Goal: Task Accomplishment & Management: Use online tool/utility

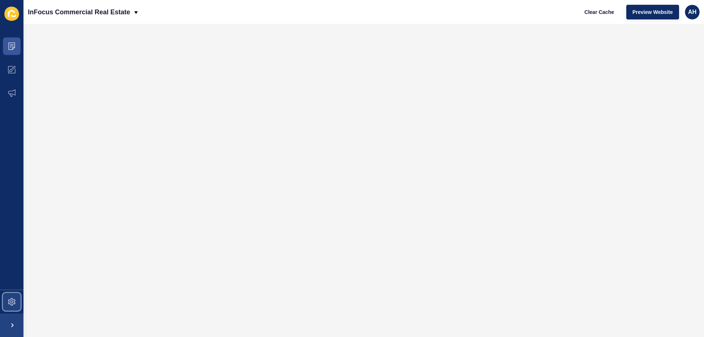
click at [16, 299] on span at bounding box center [11, 301] width 23 height 23
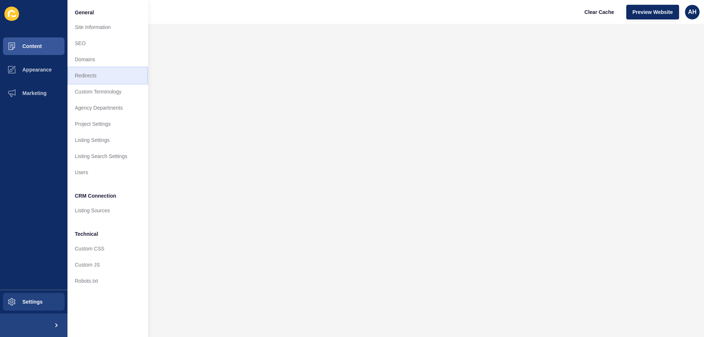
click at [95, 79] on link "Redirects" at bounding box center [107, 75] width 81 height 16
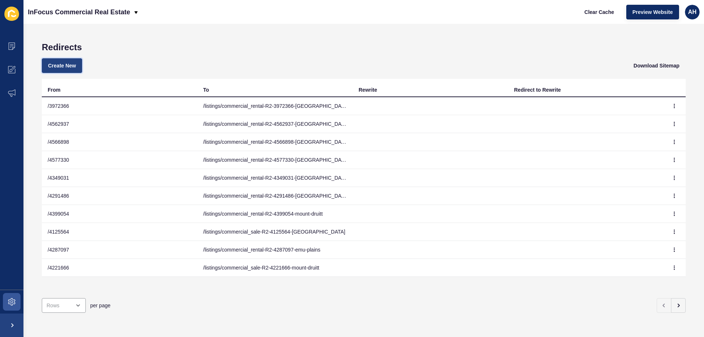
click at [71, 66] on span "Create New" at bounding box center [62, 65] width 28 height 7
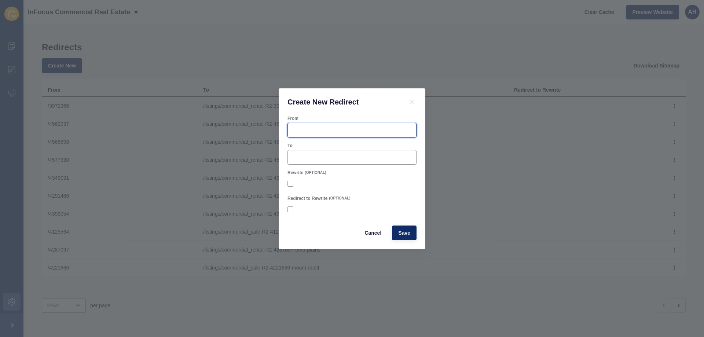
click at [312, 131] on input "From" at bounding box center [352, 129] width 120 height 7
paste input "4681036"
click at [298, 132] on input "/ 4681036" at bounding box center [352, 129] width 120 height 7
type input "/4681036"
click at [320, 149] on div "To" at bounding box center [352, 153] width 131 height 23
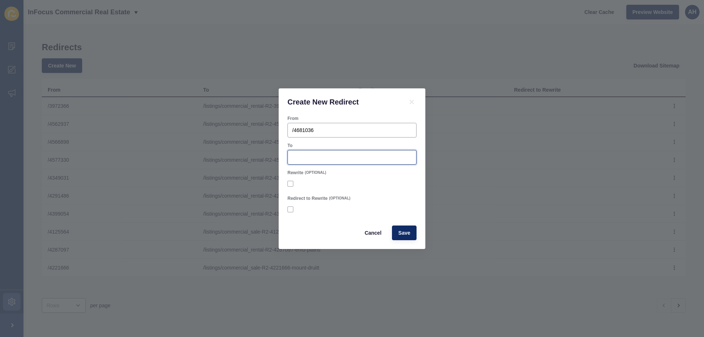
click at [322, 159] on input "To" at bounding box center [352, 157] width 120 height 7
paste input "/listings/commercial_sale-R2-4681036-emu-plains"
type input "/listings/commercial_sale-R2-4681036-emu-plains"
click at [396, 197] on div "Redirect to Rewrite (OPTIONAL)" at bounding box center [351, 198] width 129 height 6
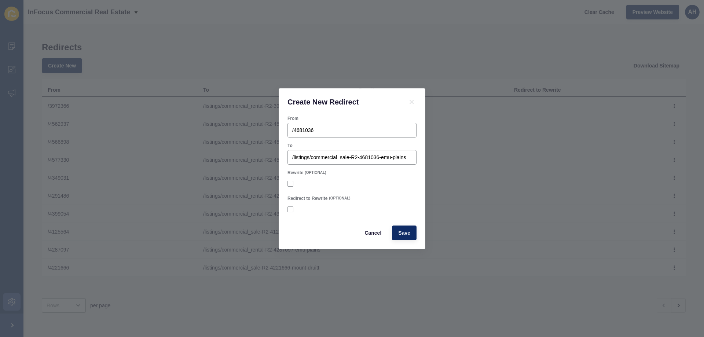
scroll to position [0, 0]
click at [407, 238] on button "Save" at bounding box center [404, 232] width 25 height 15
